Goal: Find specific page/section: Find specific page/section

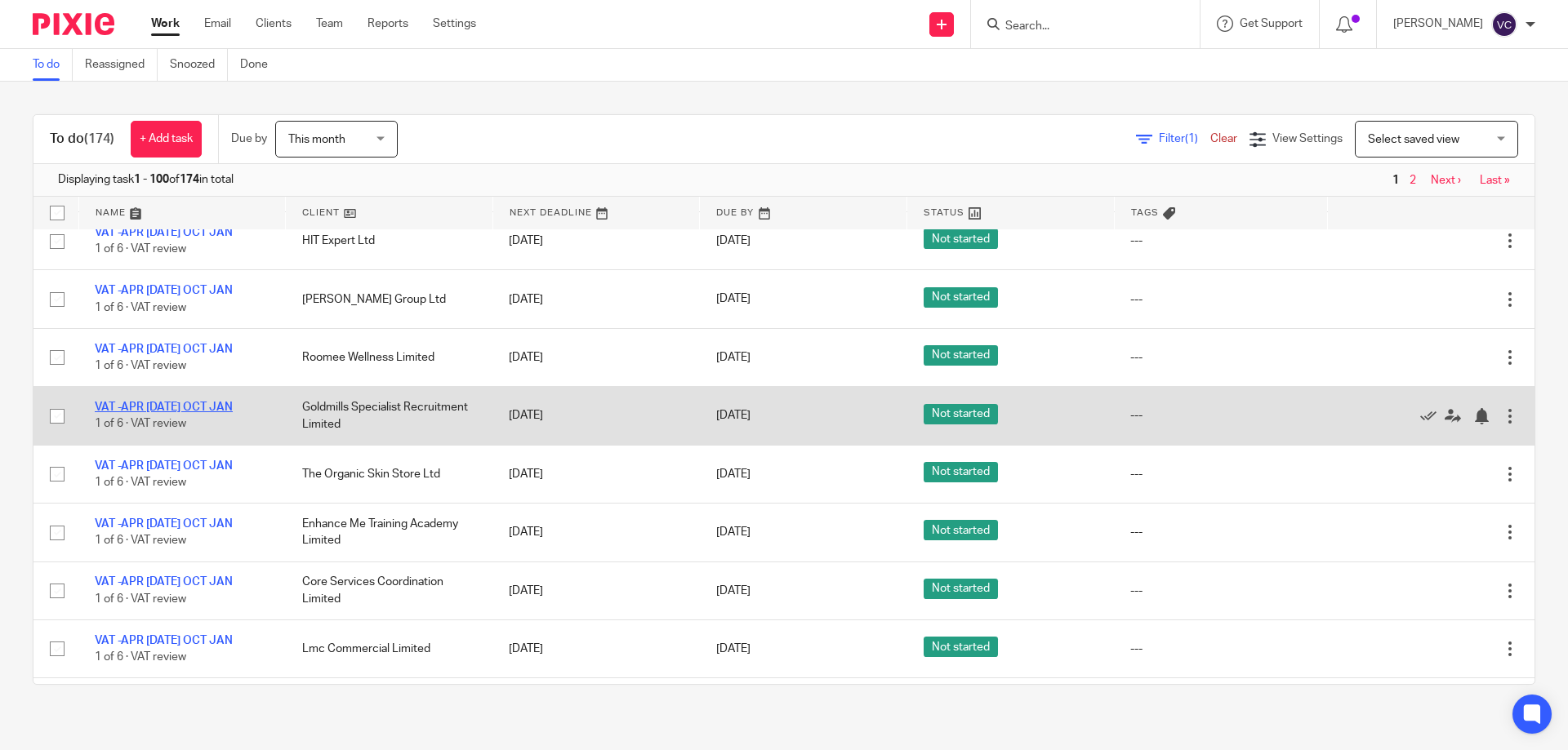
scroll to position [4736, 0]
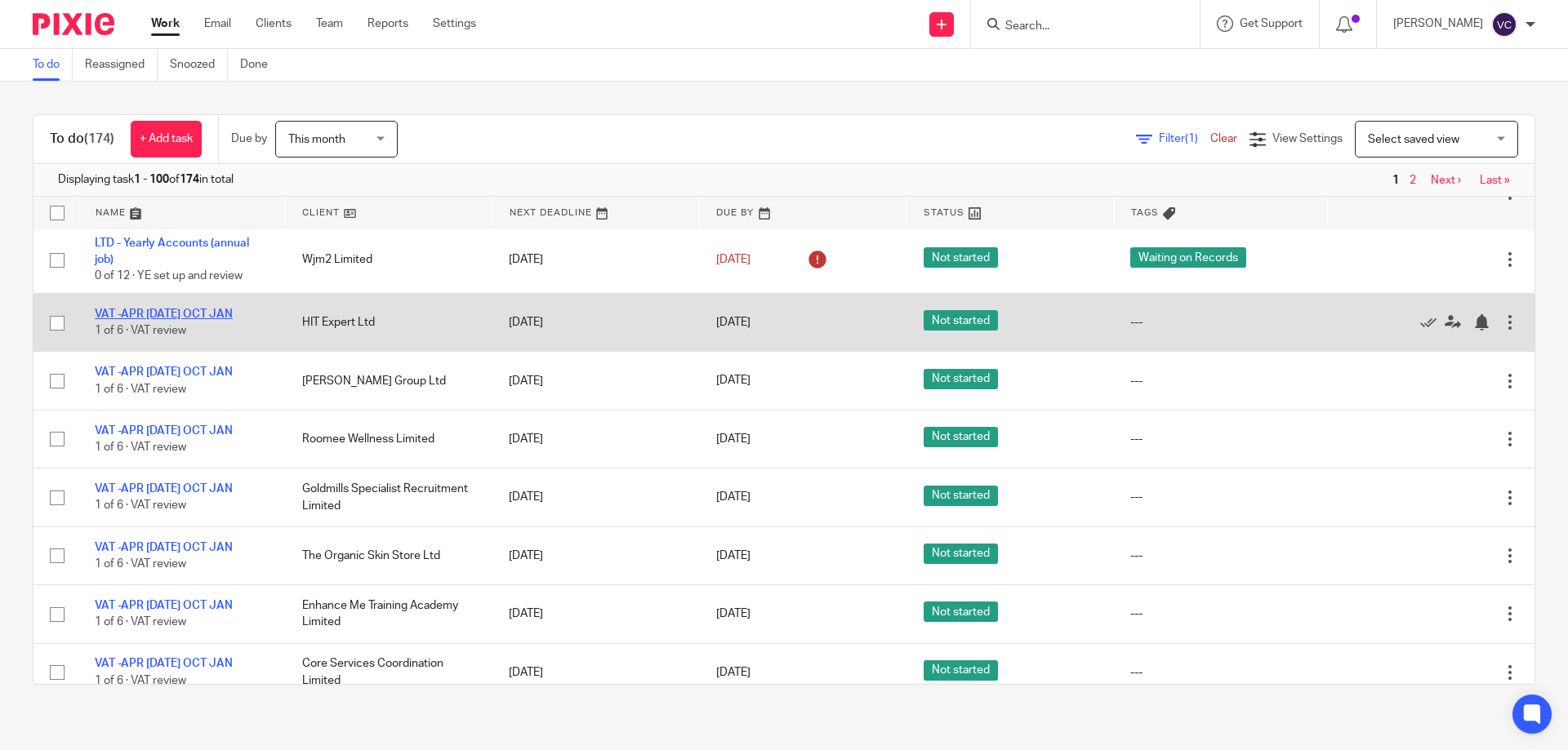
click at [132, 317] on link "VAT -APR [DATE] OCT JAN" at bounding box center [163, 315] width 138 height 12
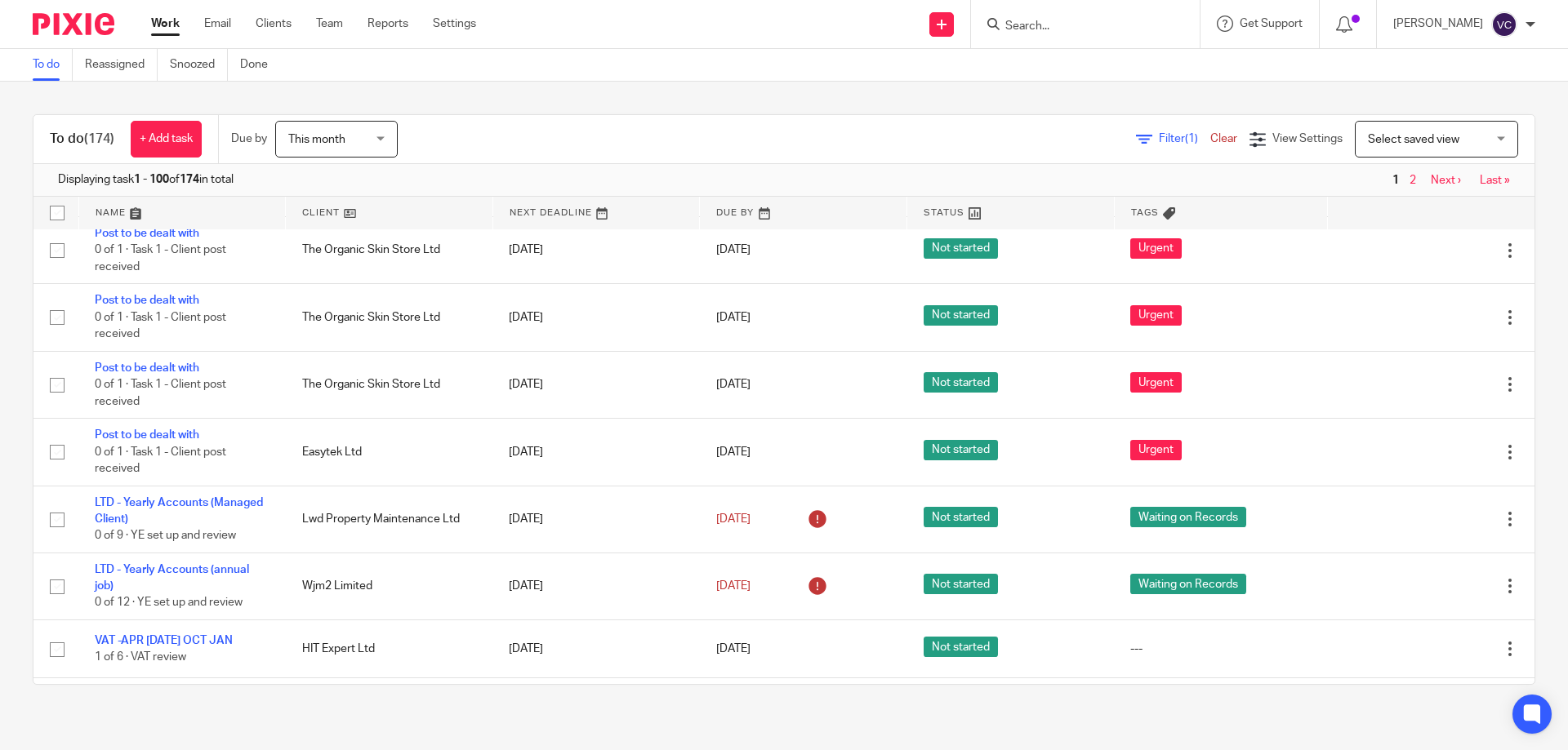
scroll to position [4736, 0]
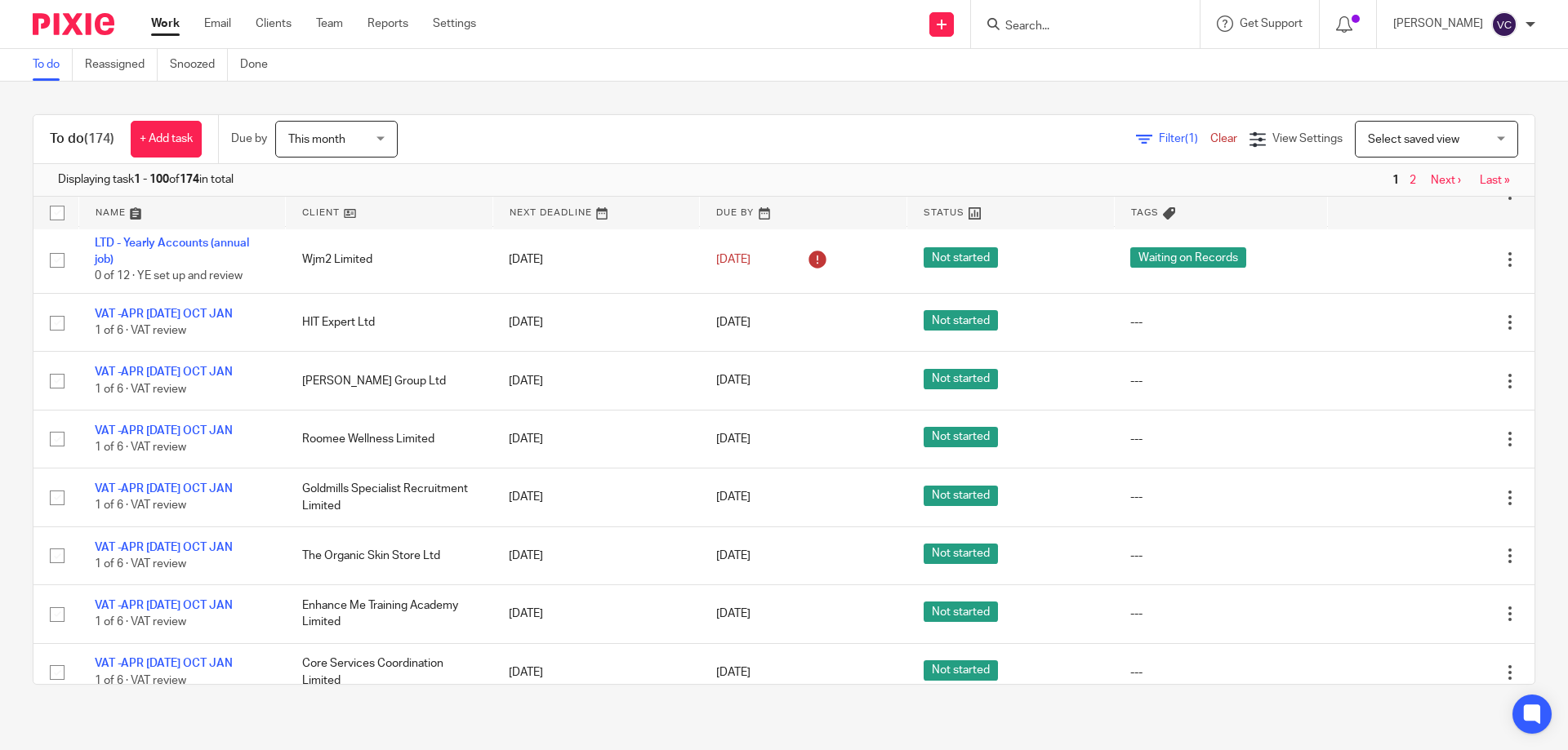
click at [1086, 29] on input "Search" at bounding box center [1077, 26] width 147 height 15
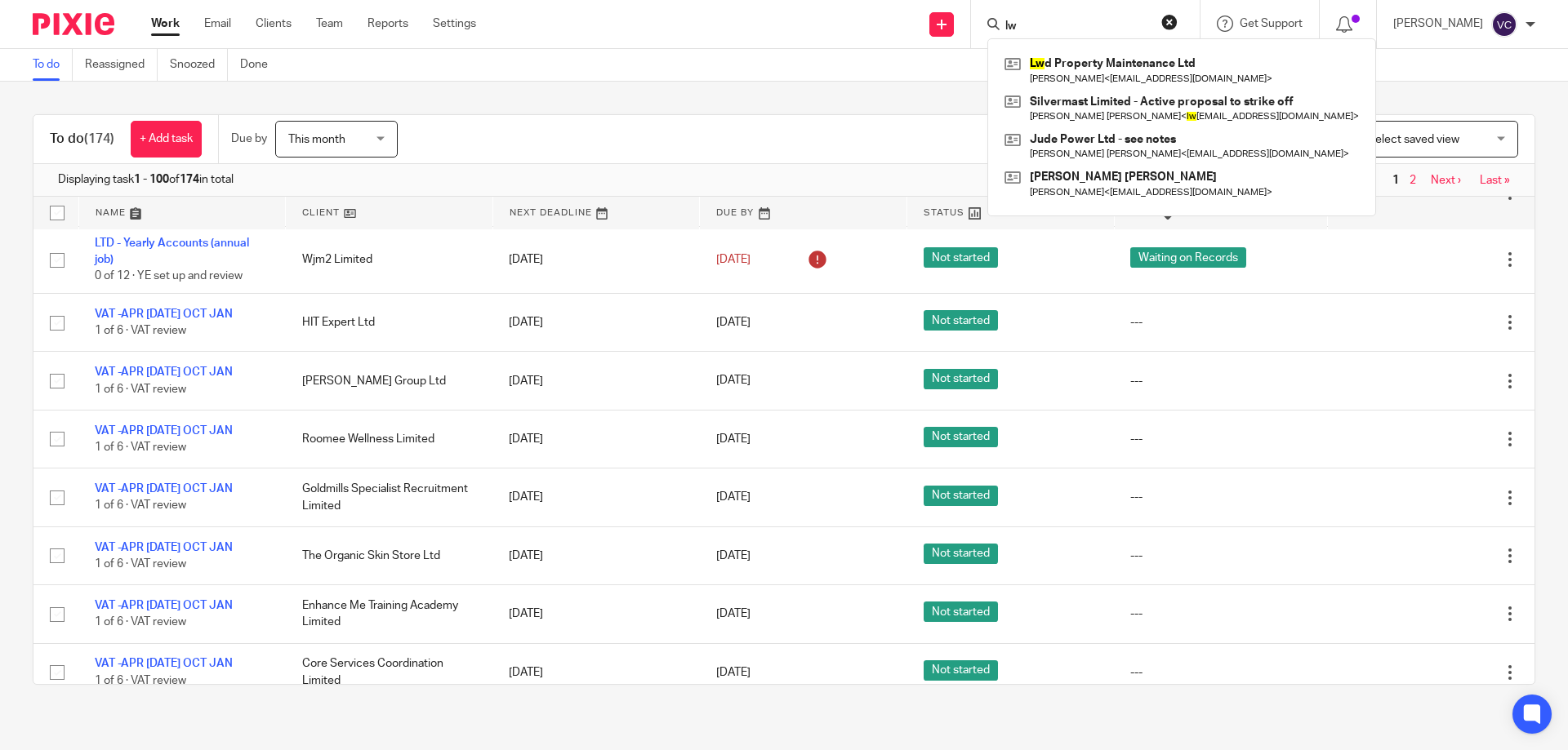
type input "l"
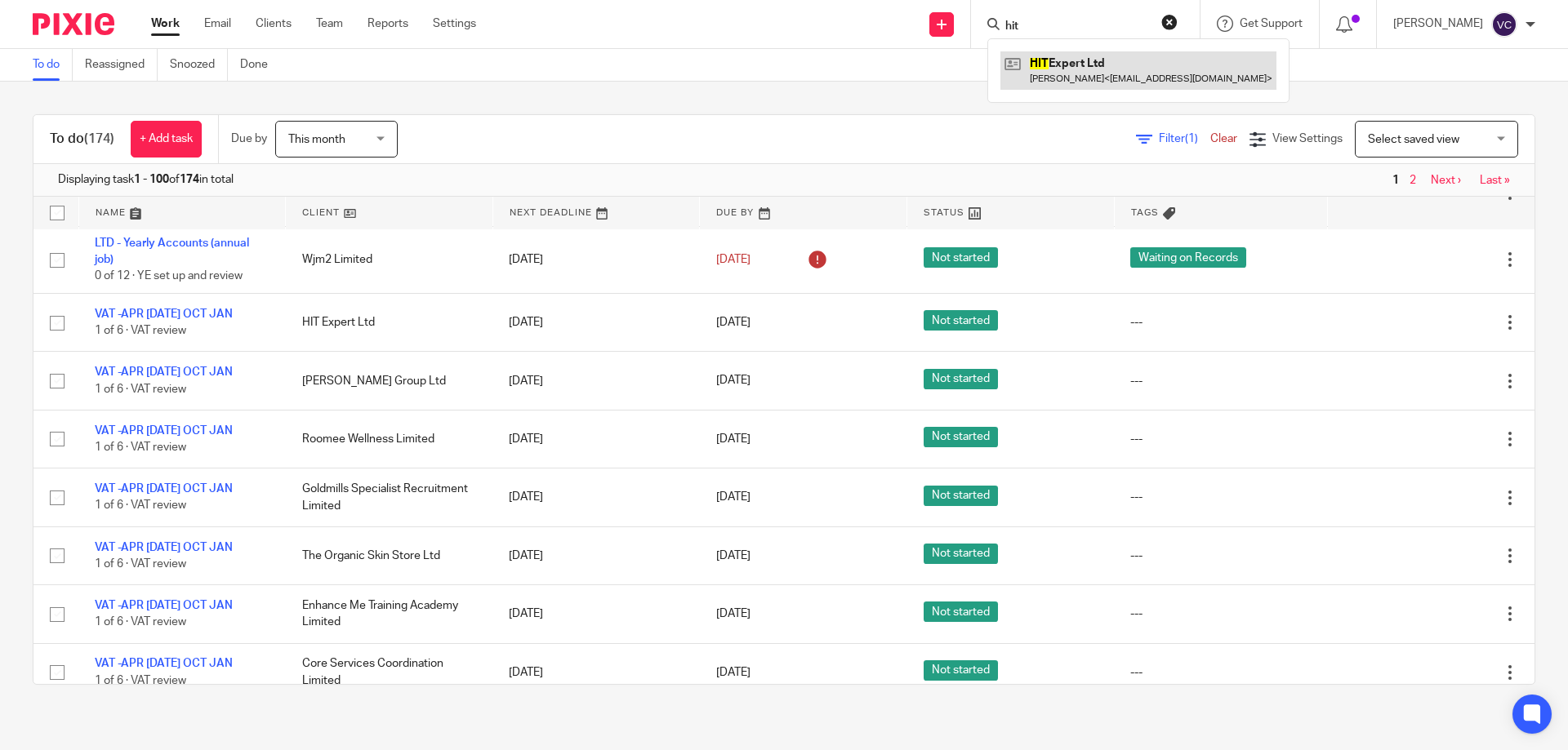
type input "hit"
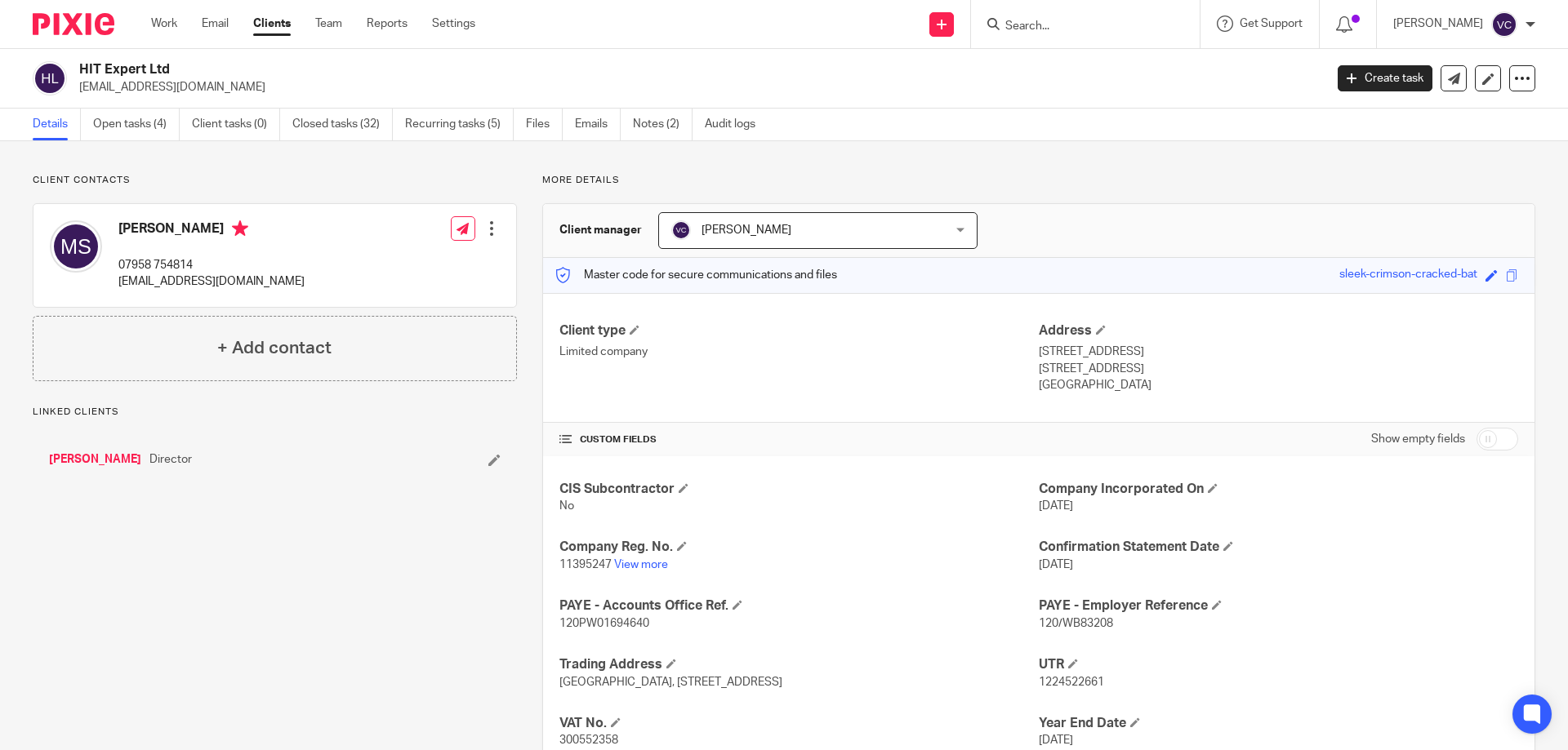
scroll to position [115, 0]
